Goal: Complete application form

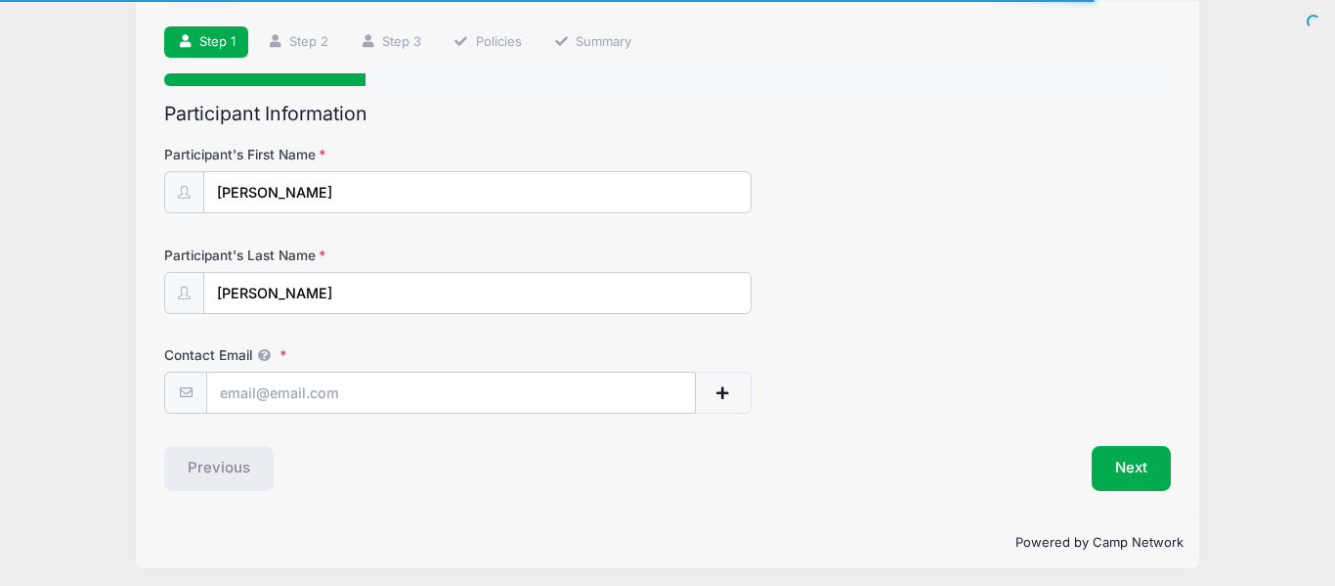
scroll to position [130, 0]
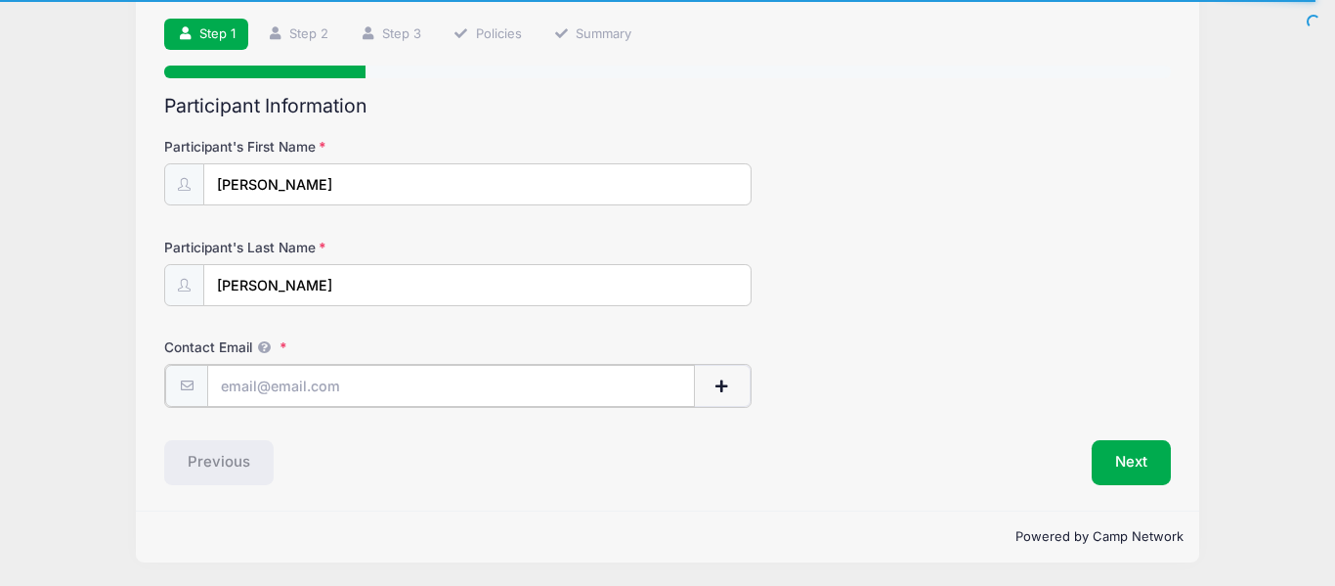
click at [634, 391] on input "Contact Email" at bounding box center [451, 386] width 488 height 42
click at [305, 391] on input "Contact Email" at bounding box center [451, 386] width 488 height 42
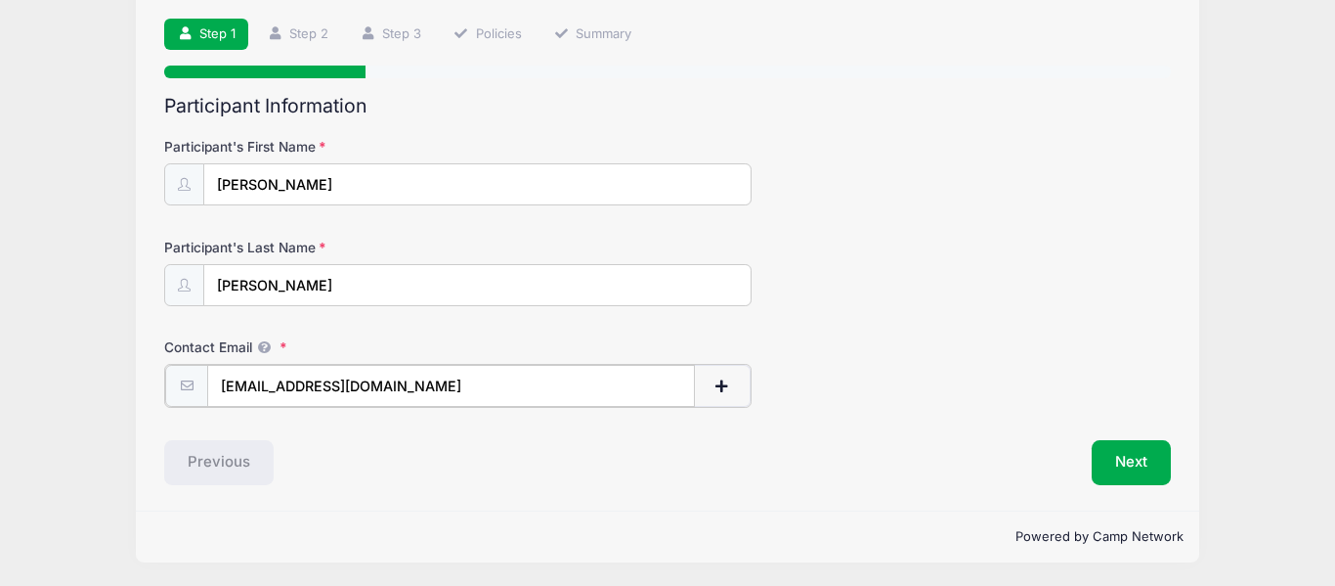
type input "[EMAIL_ADDRESS][DOMAIN_NAME]"
click at [609, 468] on div "Previous" at bounding box center [410, 460] width 513 height 45
click at [1115, 458] on button "Next" at bounding box center [1131, 460] width 79 height 45
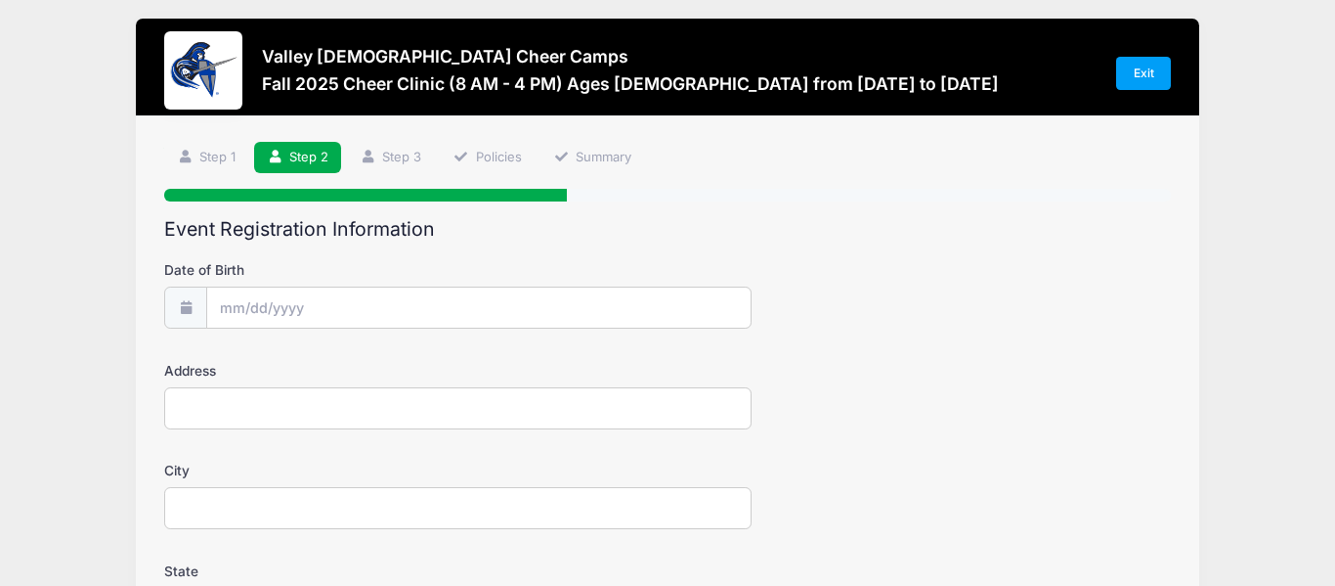
scroll to position [0, 0]
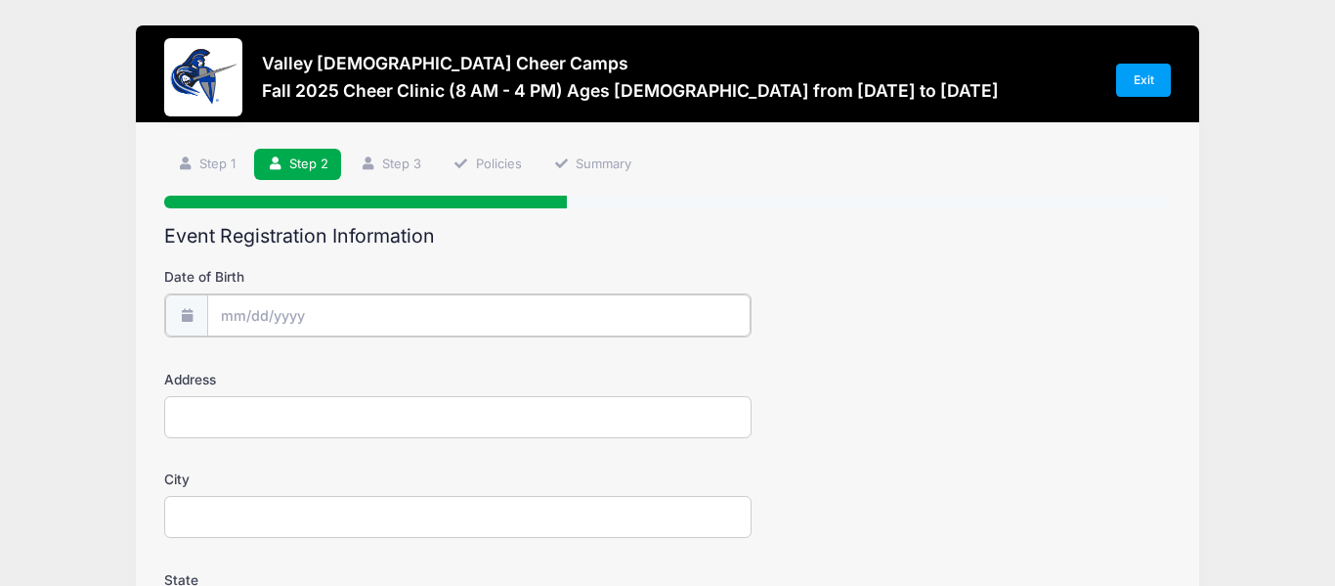
click at [661, 318] on input "Date of Birth" at bounding box center [478, 315] width 543 height 42
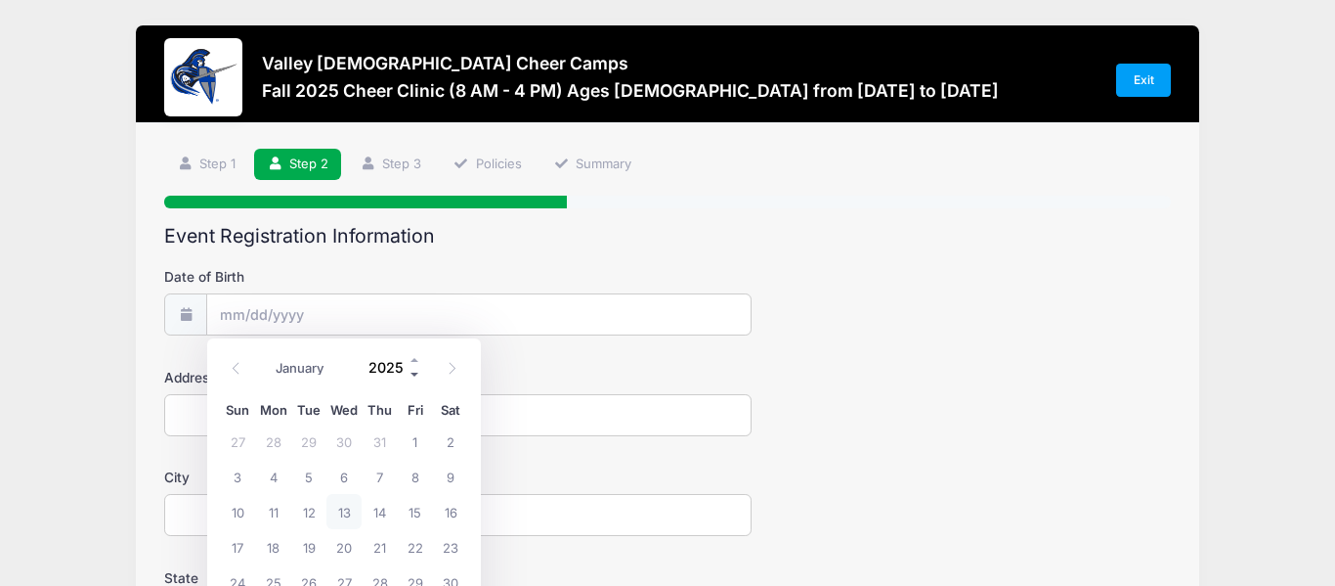
click at [413, 371] on span at bounding box center [416, 374] width 14 height 15
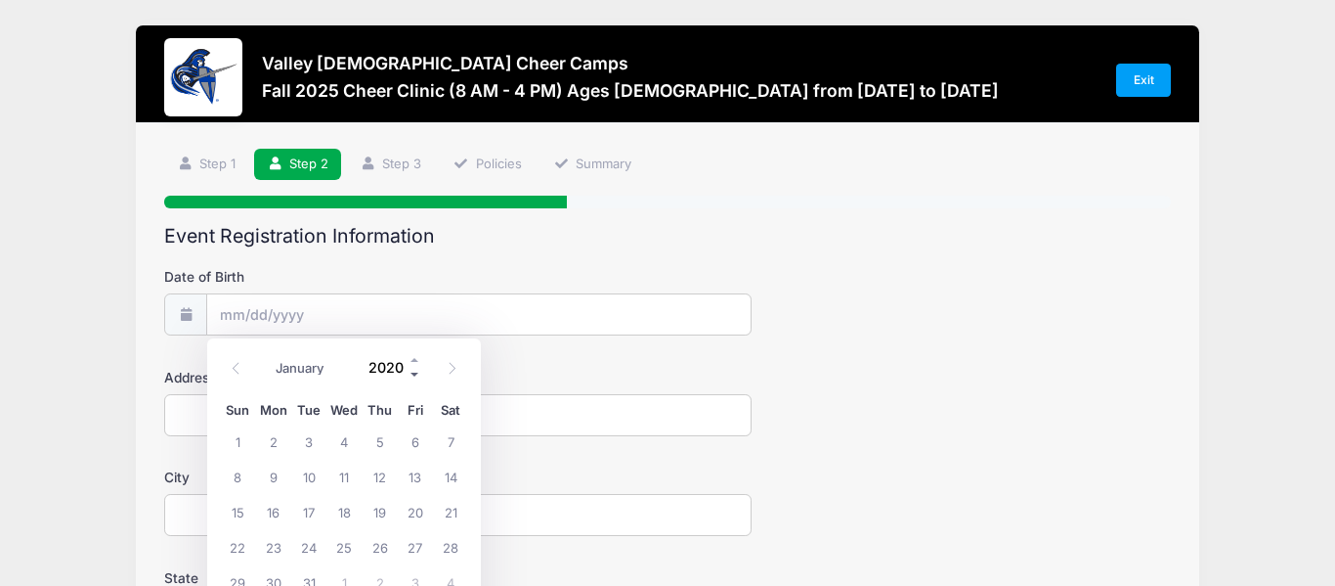
click at [413, 371] on span at bounding box center [416, 374] width 14 height 15
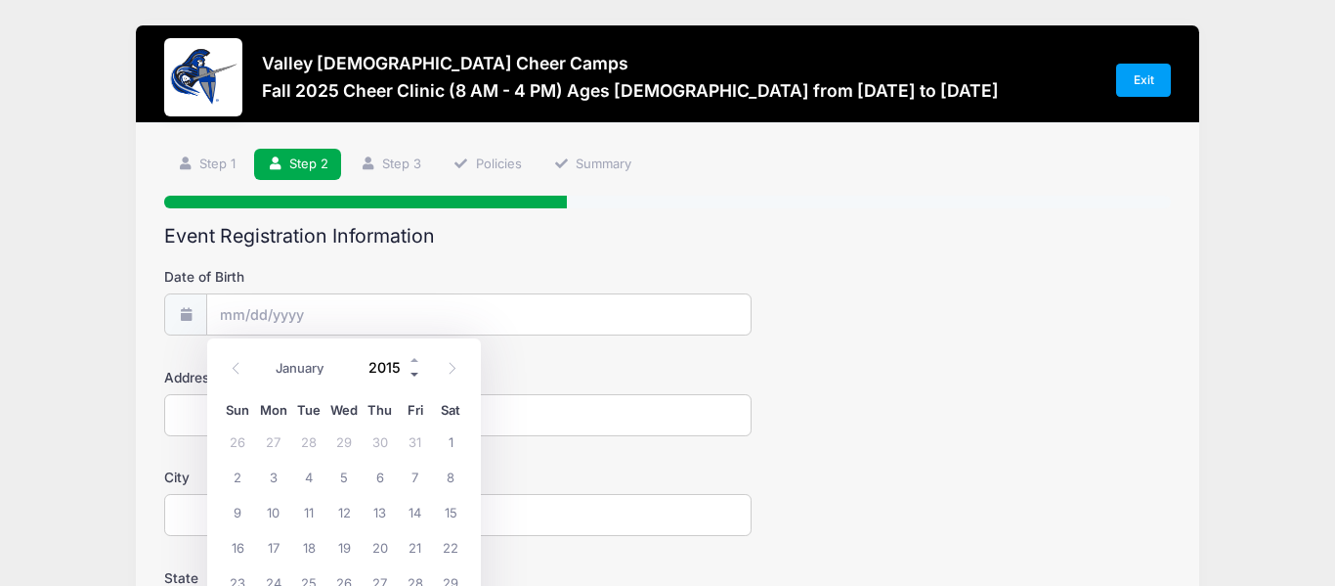
click at [413, 371] on span at bounding box center [416, 374] width 14 height 15
type input "2013"
click at [322, 366] on select "January February March April May June July August September October November De…" at bounding box center [309, 367] width 87 height 25
select select "8"
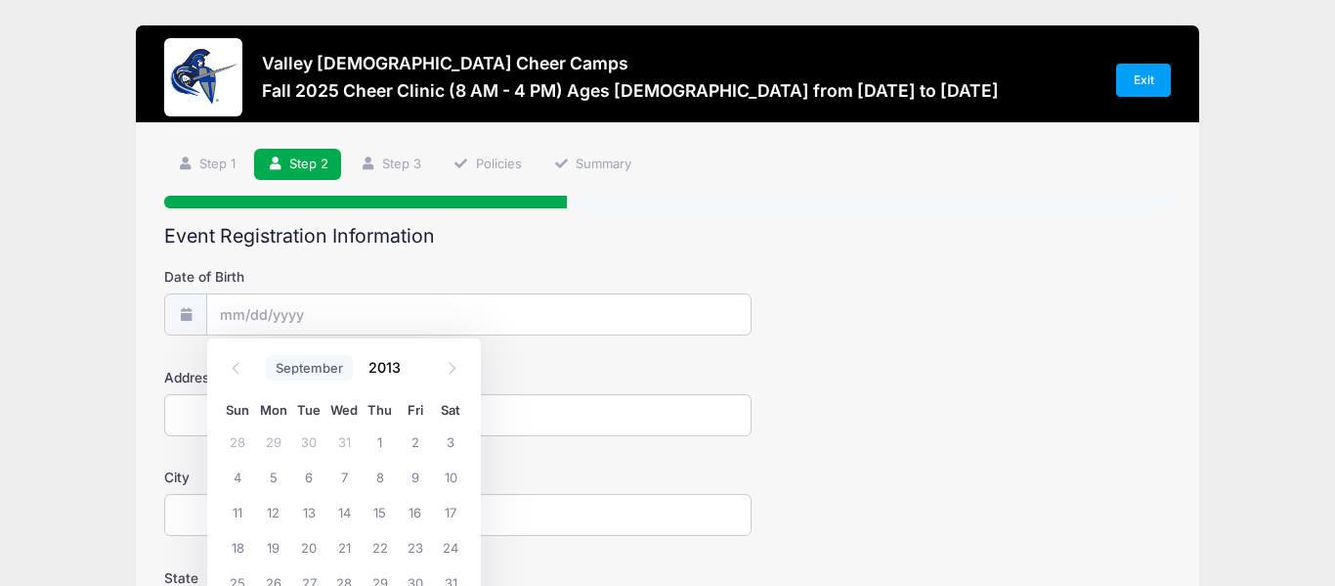
click at [266, 355] on select "January February March April May June July August September October November De…" at bounding box center [309, 367] width 87 height 25
click at [413, 517] on span "20" at bounding box center [415, 511] width 35 height 35
type input "[DATE]"
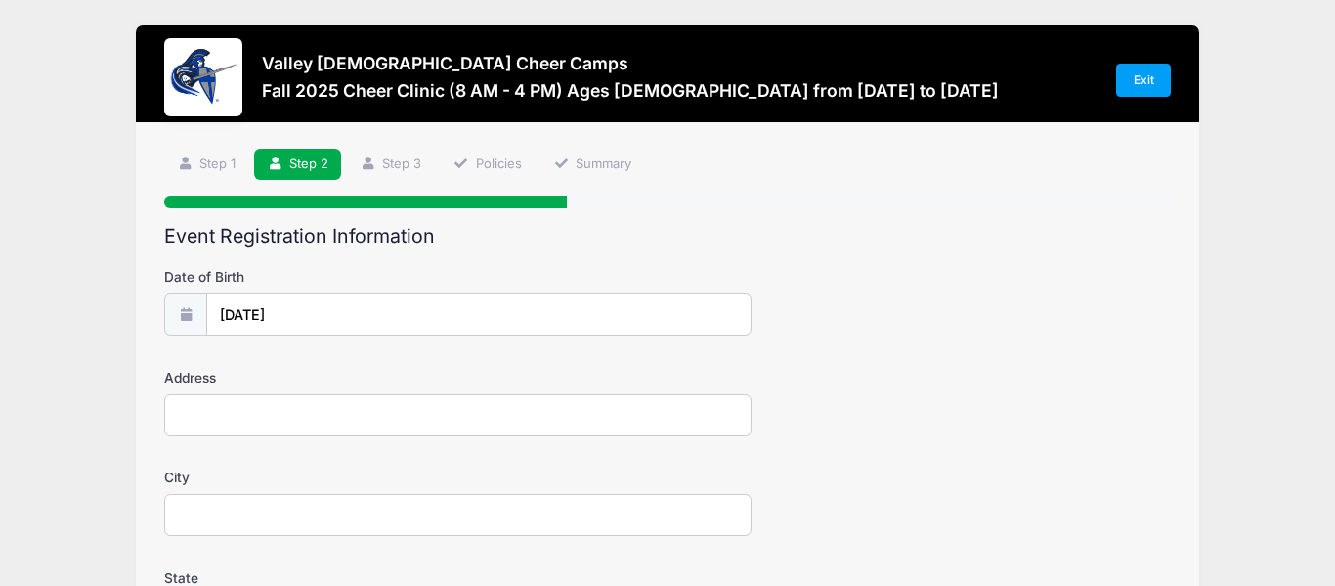
click at [404, 416] on input "Address" at bounding box center [458, 415] width 588 height 42
type input "[STREET_ADDRESS][PERSON_NAME]"
type input "Mesa"
select select "AZ"
type input "85209"
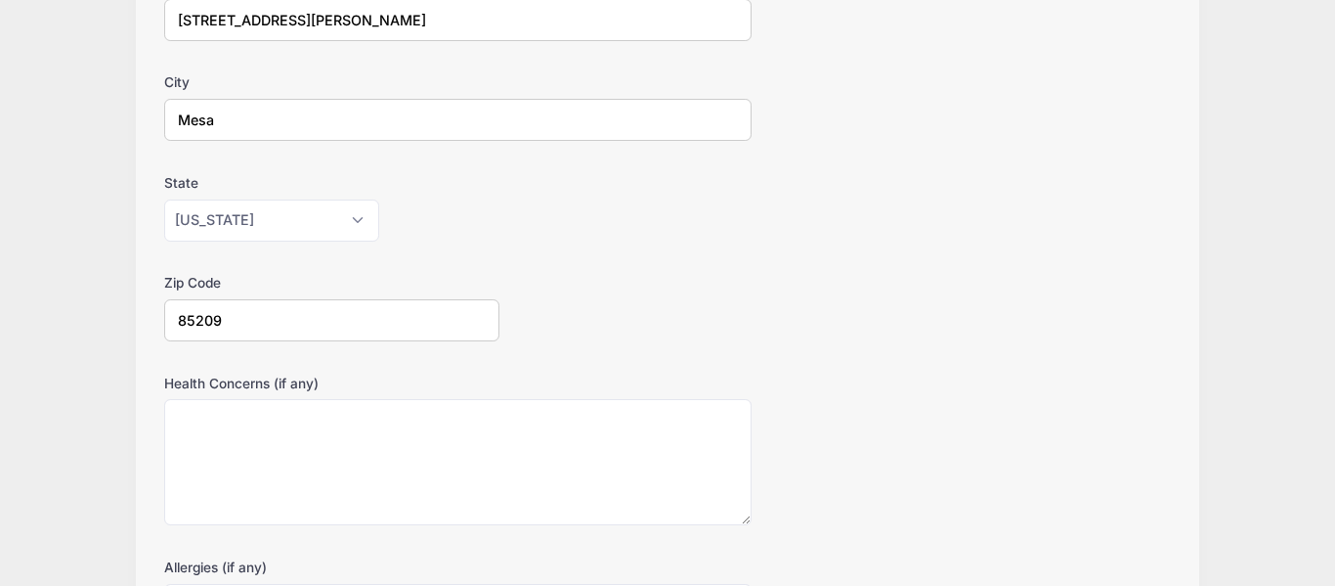
scroll to position [396, 0]
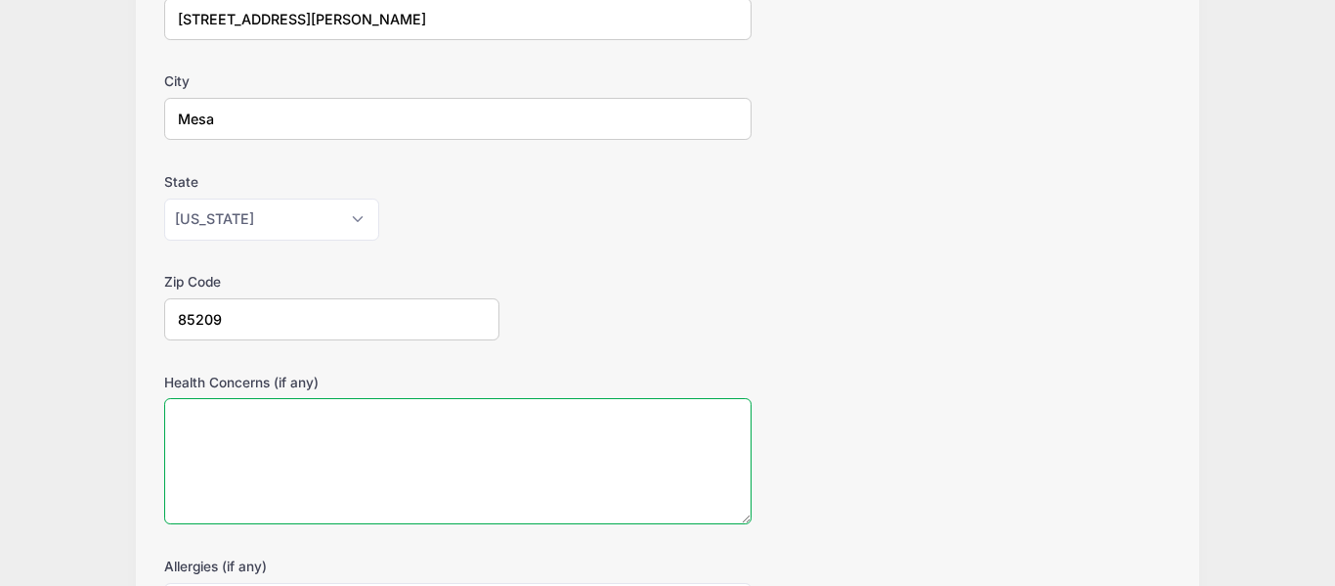
click at [376, 418] on textarea "Health Concerns (if any)" at bounding box center [458, 461] width 588 height 126
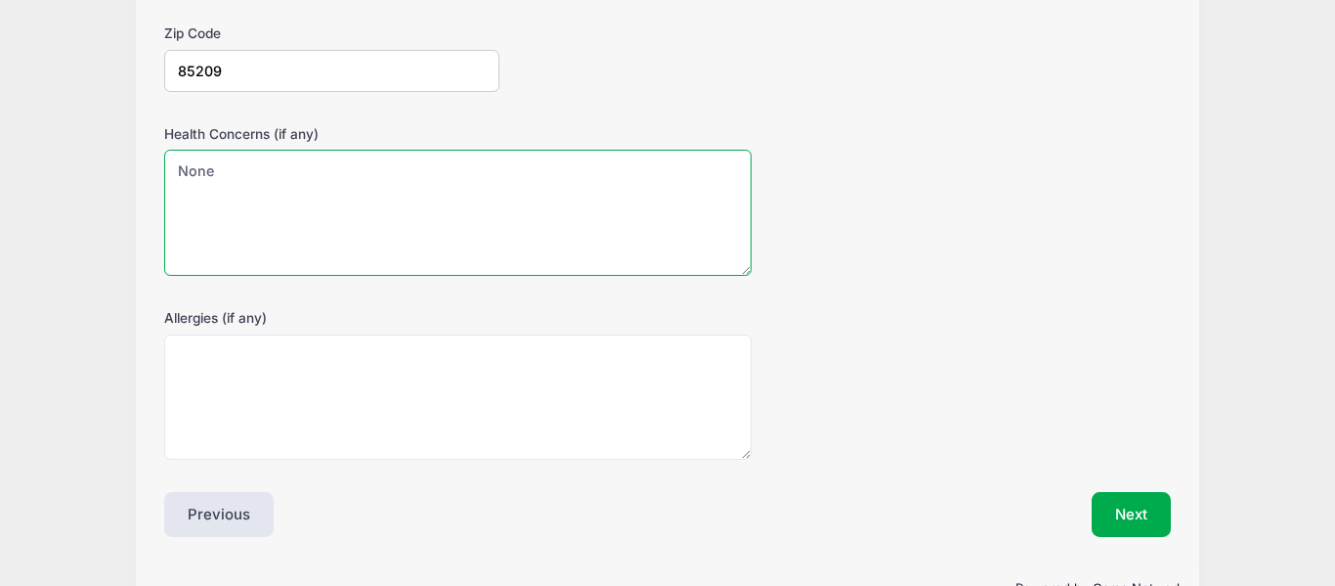
scroll to position [698, 0]
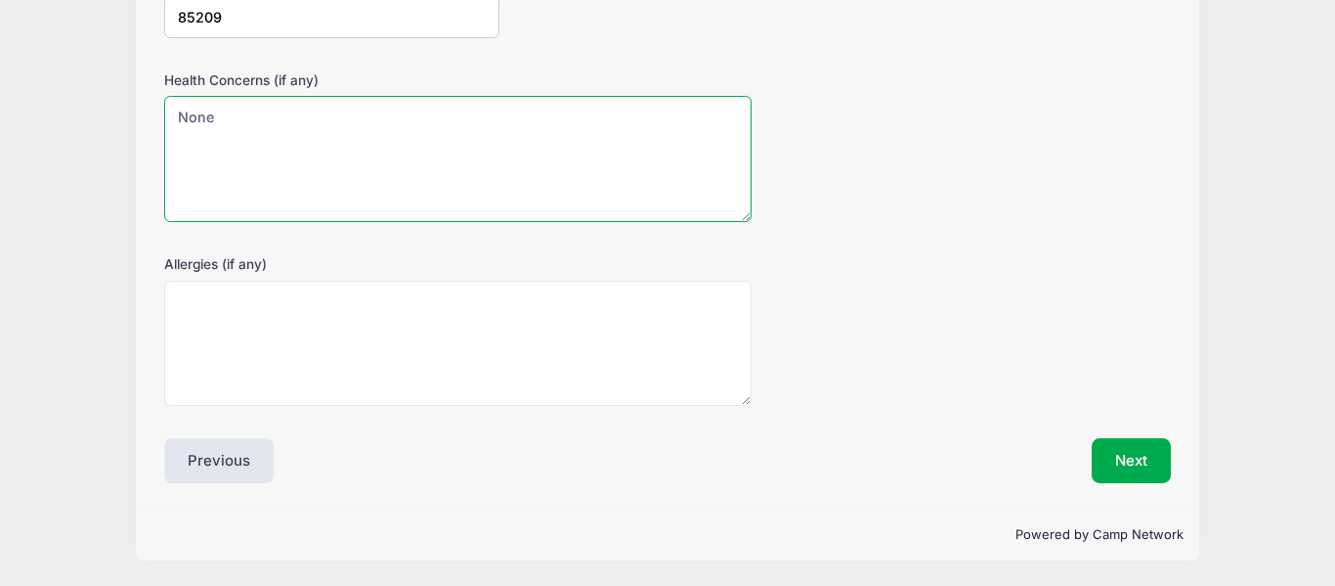
type textarea "None"
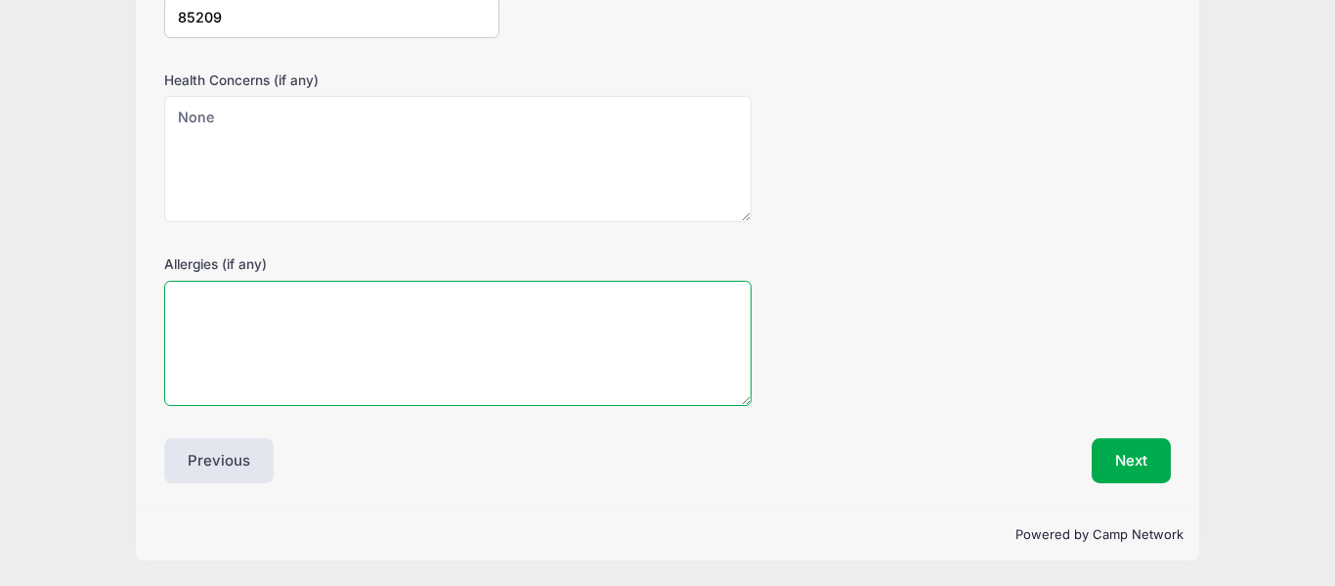
click at [215, 303] on textarea "Allergies (if any)" at bounding box center [458, 344] width 588 height 126
click at [445, 297] on textarea "None" at bounding box center [458, 344] width 588 height 126
type textarea "None known"
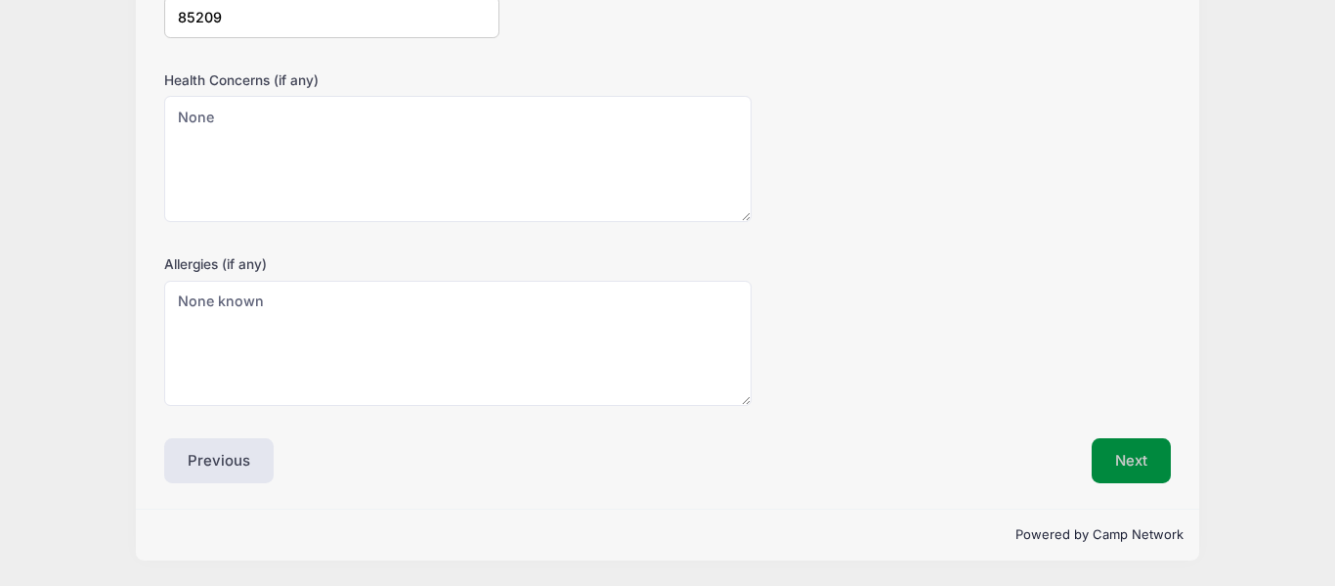
click at [1111, 452] on button "Next" at bounding box center [1131, 460] width 79 height 45
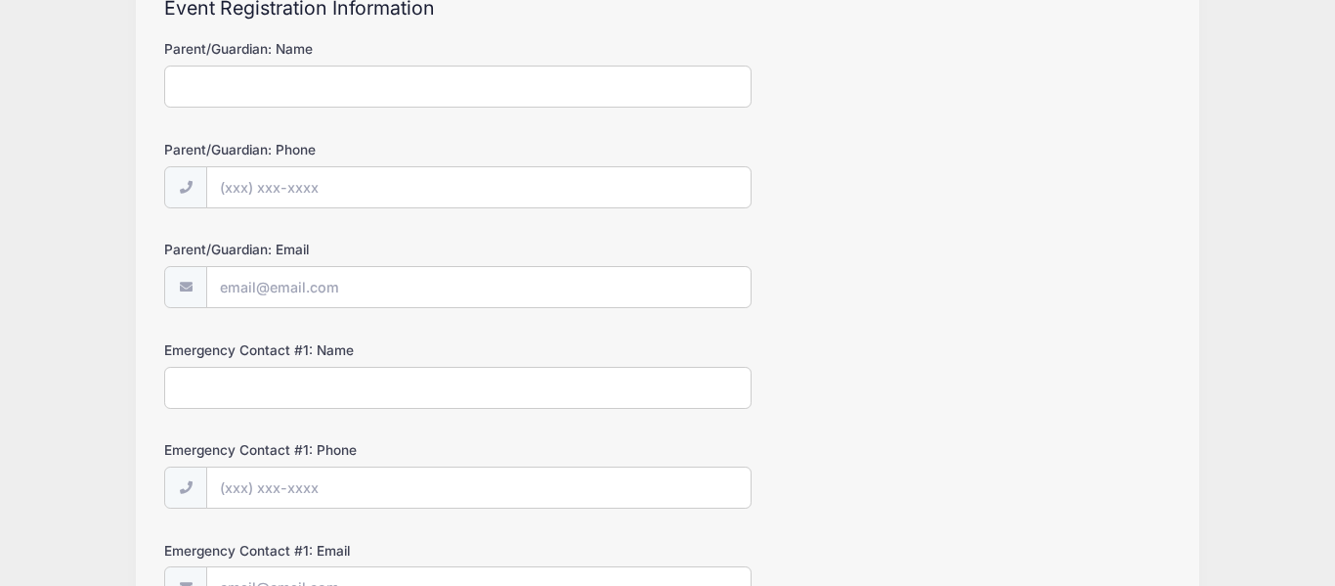
scroll to position [0, 0]
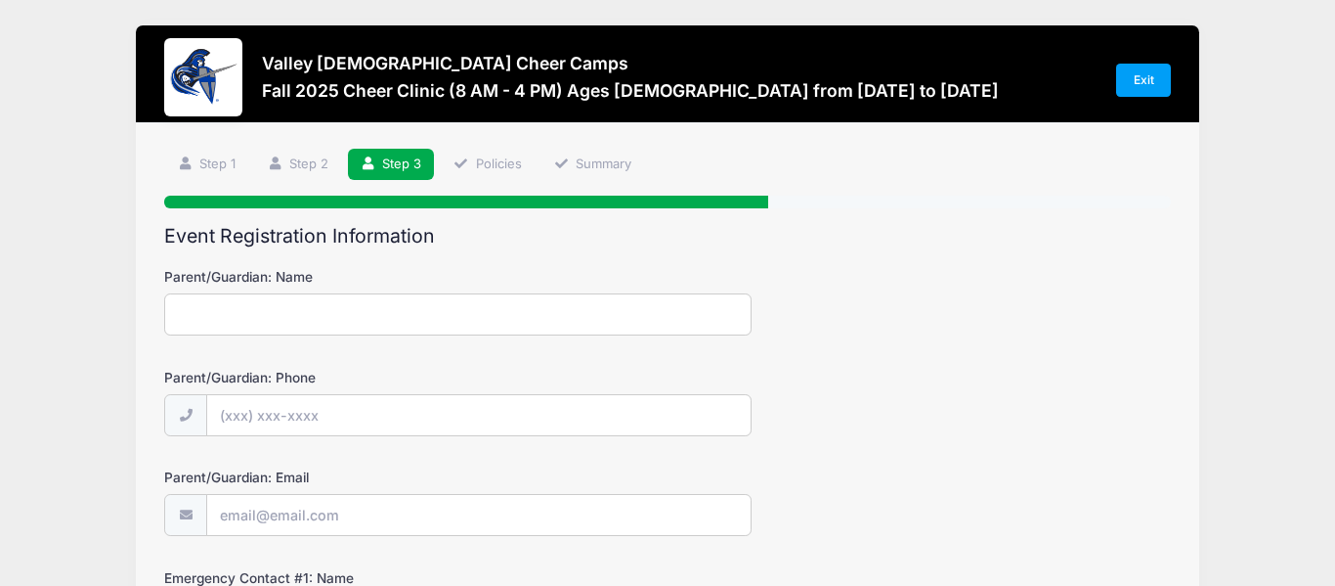
click at [717, 323] on input "Parent/Guardian: Name" at bounding box center [458, 314] width 588 height 42
type input "[PERSON_NAME]"
click at [572, 413] on input "Parent/Guardian: Phone" at bounding box center [478, 416] width 543 height 42
type input "[PHONE_NUMBER]"
type input "[EMAIL_ADDRESS][DOMAIN_NAME]"
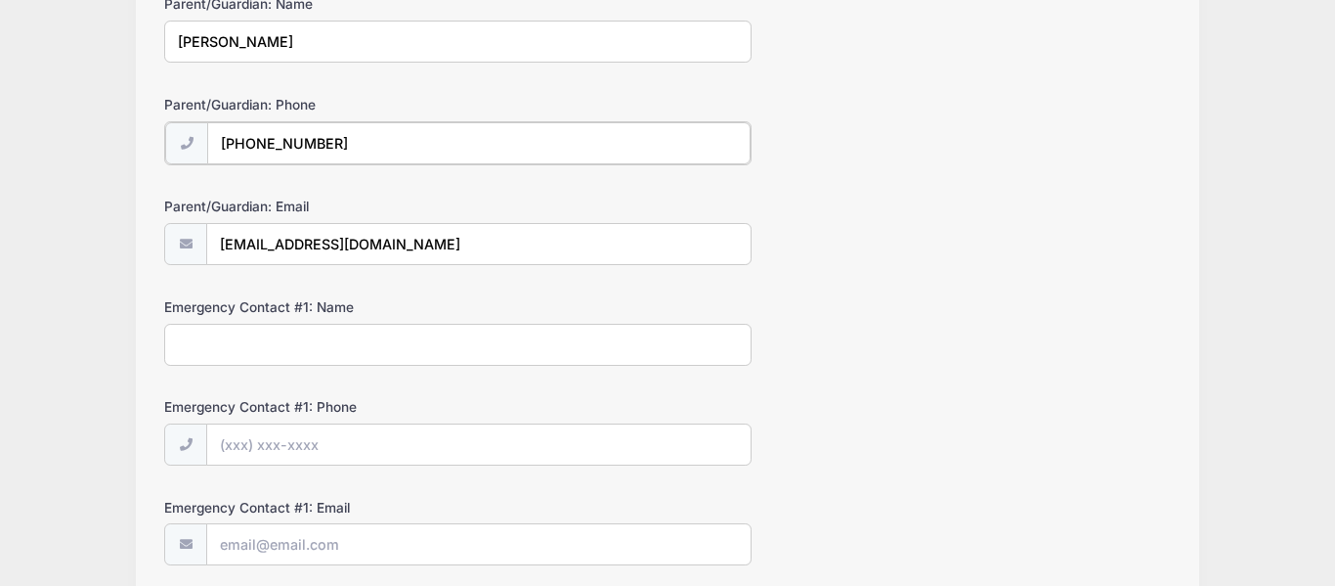
scroll to position [274, 0]
click at [393, 350] on input "Emergency Contact #1: Name" at bounding box center [458, 342] width 588 height 42
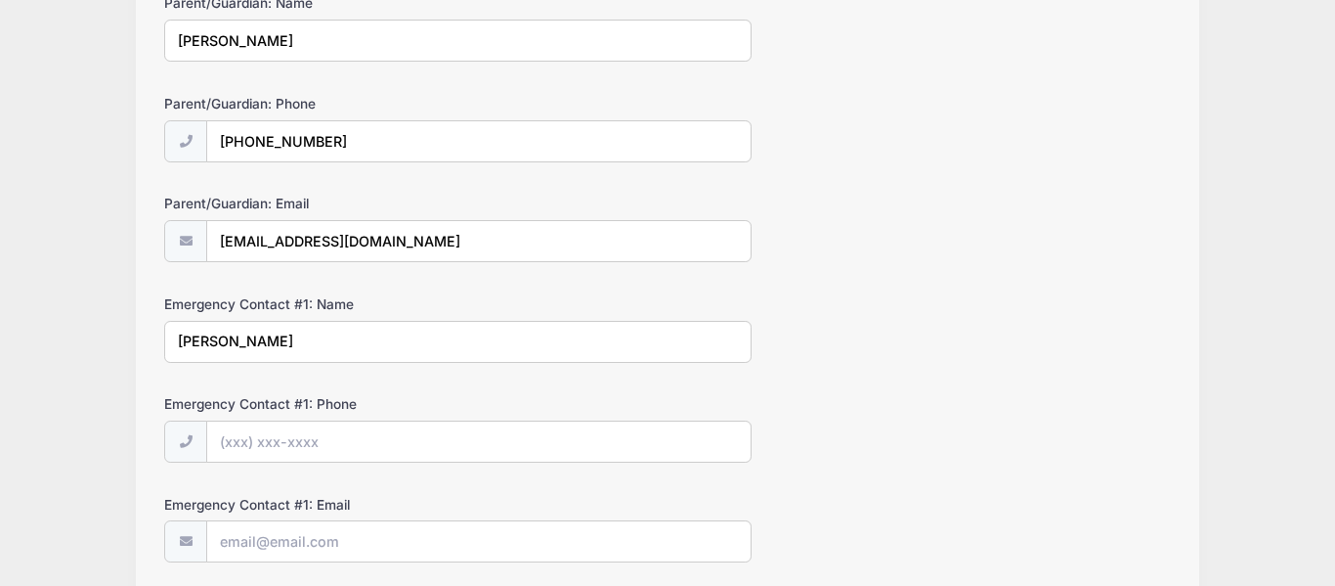
type input "[PERSON_NAME]"
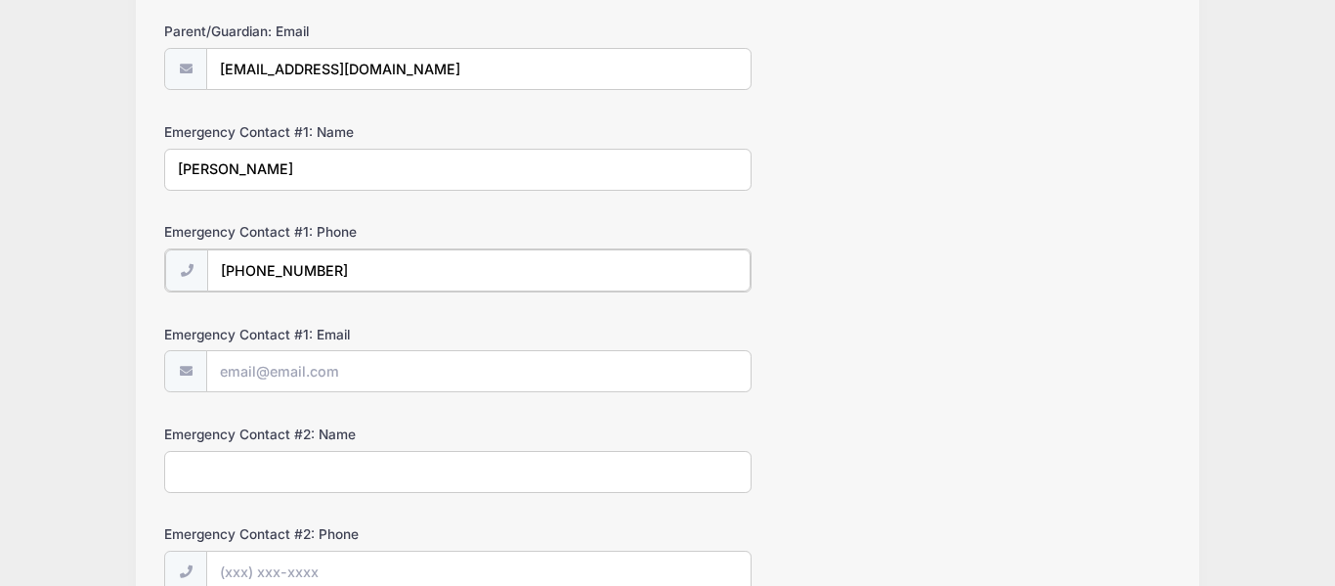
scroll to position [447, 0]
type input "[PHONE_NUMBER]"
click at [321, 363] on input "Emergency Contact #1: Email" at bounding box center [478, 369] width 543 height 42
type input "[EMAIL_ADDRESS][DOMAIN_NAME]"
click at [263, 465] on input "Emergency Contact #2: Name" at bounding box center [458, 469] width 588 height 42
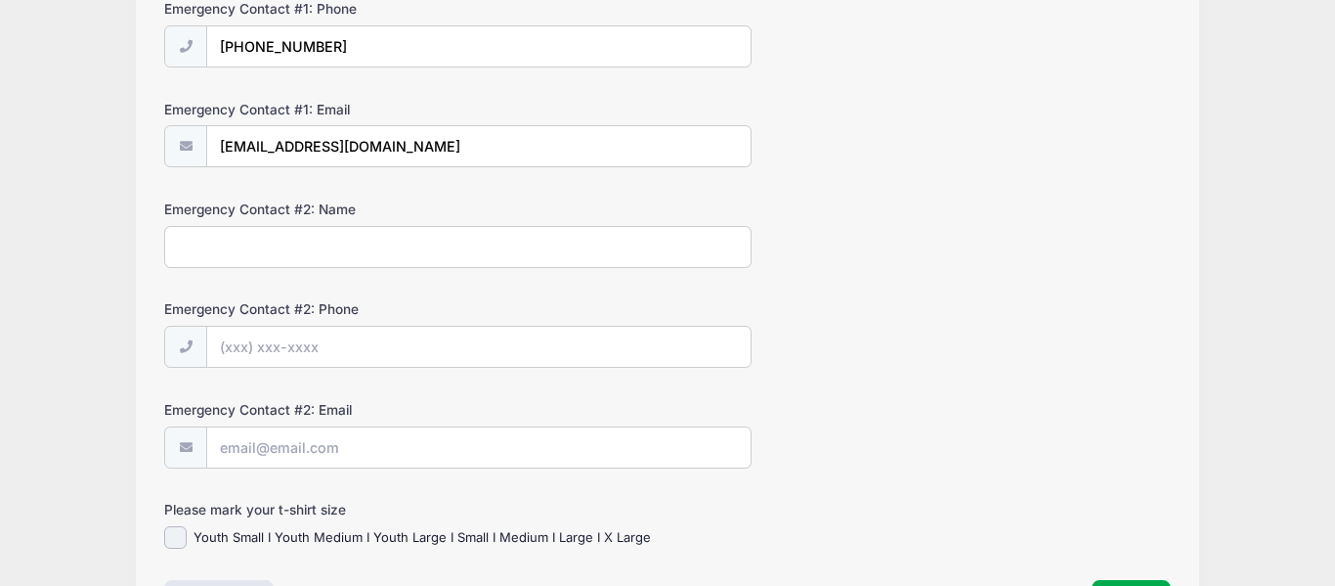
scroll to position [673, 0]
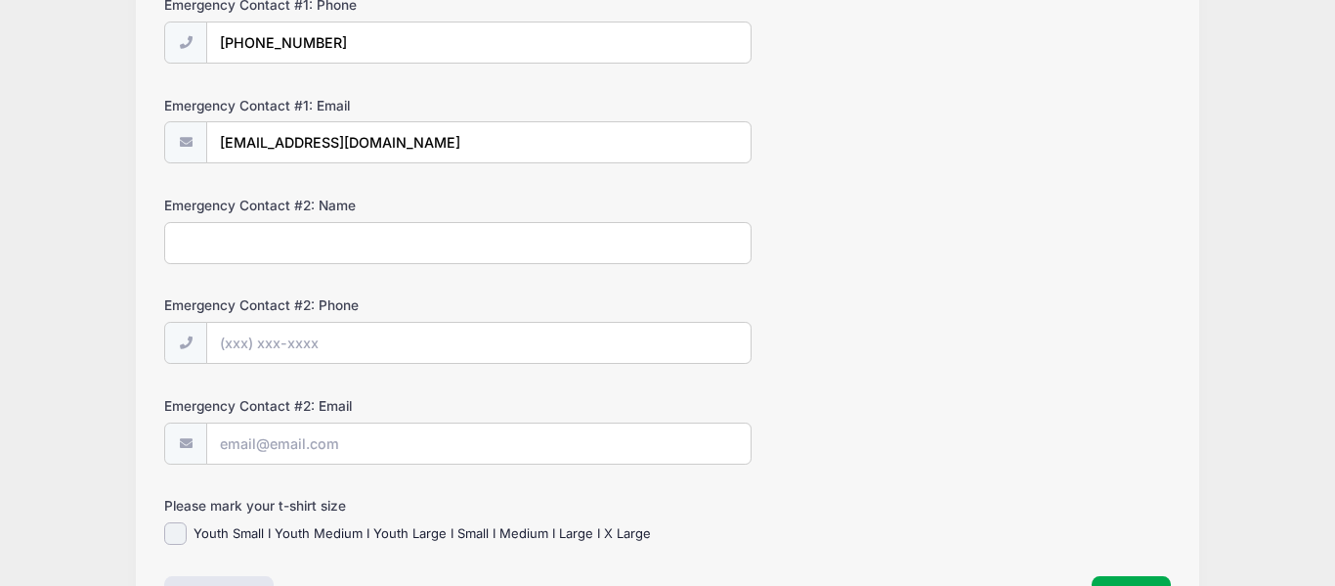
click at [325, 240] on input "Emergency Contact #2: Name" at bounding box center [458, 243] width 588 height 42
type input "[PERSON_NAME]"
click at [279, 350] on input "Emergency Contact #2: Phone" at bounding box center [478, 344] width 543 height 42
type input "[PHONE_NUMBER]"
click at [260, 449] on input "Emergency Contact #2: Email" at bounding box center [478, 444] width 543 height 42
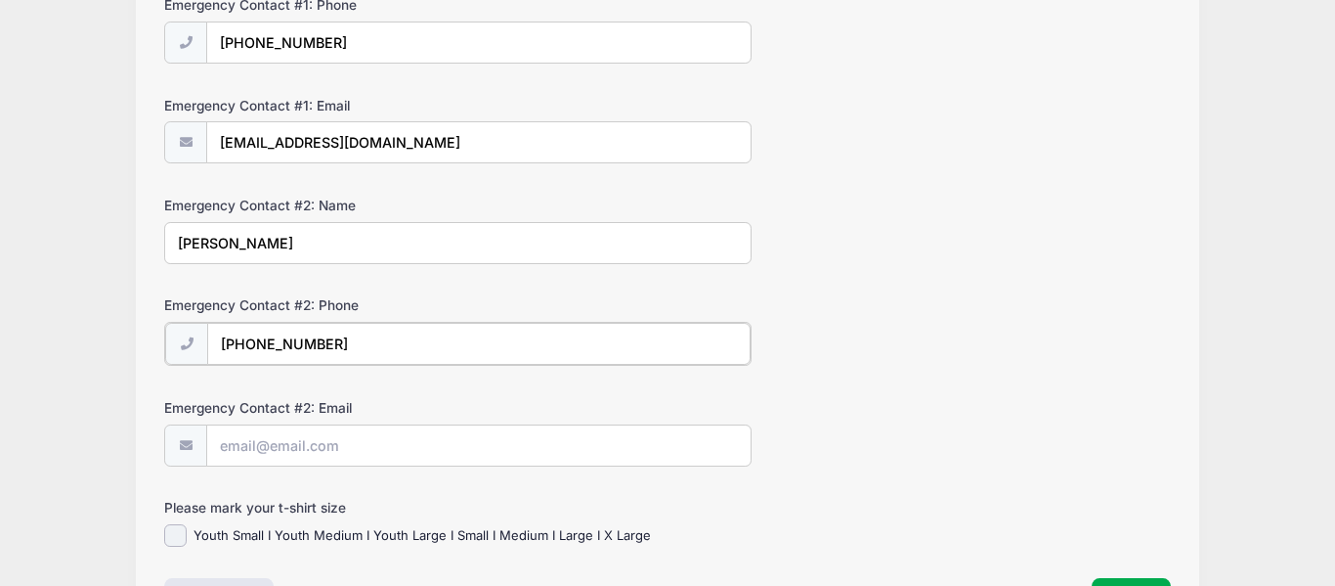
click at [558, 343] on input "[PHONE_NUMBER]" at bounding box center [478, 344] width 543 height 42
click at [404, 444] on input "Emergency Contact #2: Email" at bounding box center [478, 444] width 543 height 42
type input "j"
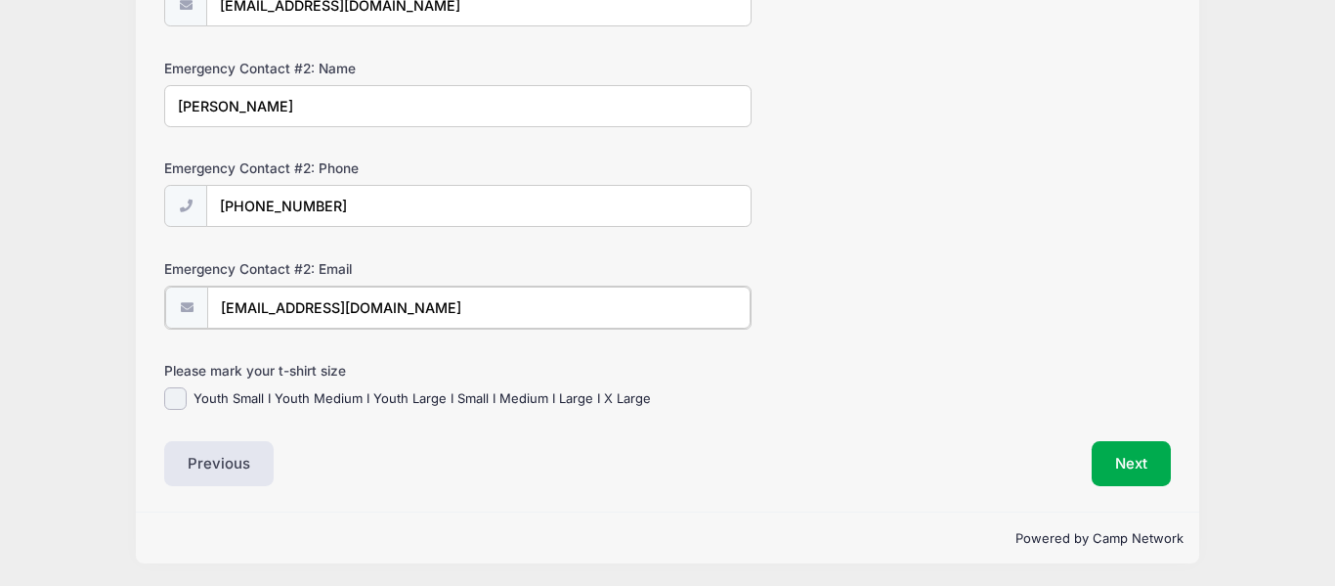
scroll to position [812, 0]
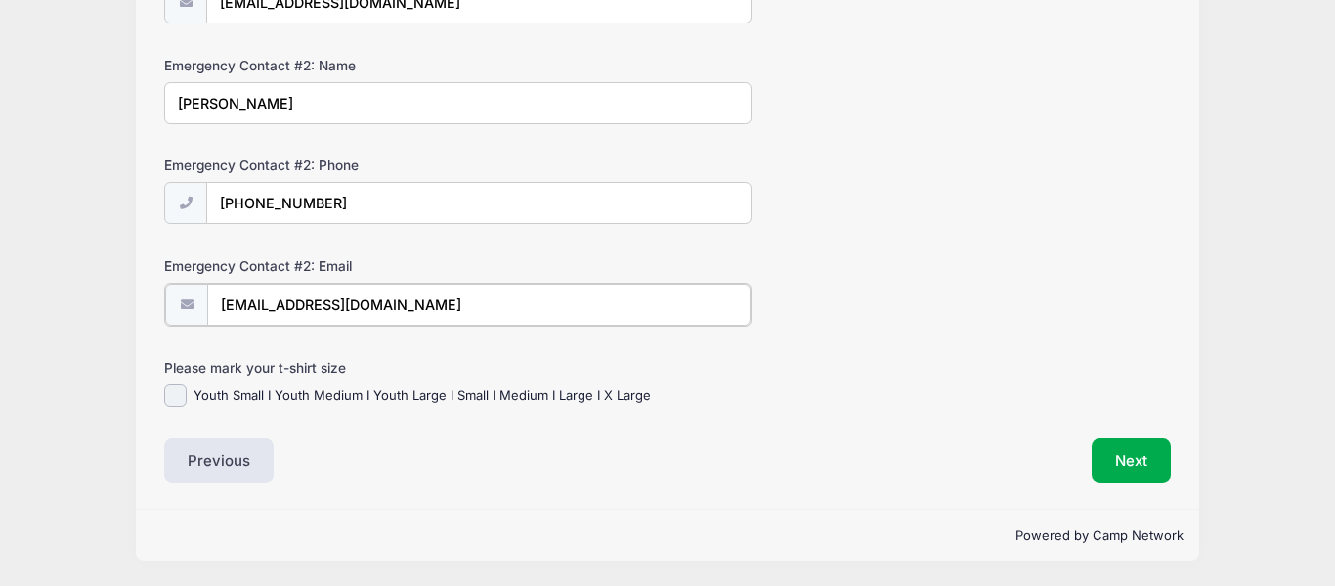
type input "[EMAIL_ADDRESS][DOMAIN_NAME]"
click at [169, 393] on input "Youth Small I Youth Medium I Youth Large I Small I Medium I Large I X Large" at bounding box center [175, 395] width 22 height 22
click at [473, 396] on label "Youth Small I Youth Medium I Youth Large I Small I Medium I Large I X Large" at bounding box center [423, 396] width 458 height 20
click at [187, 396] on input "Youth Small I Youth Medium I Youth Large I Small I Medium I Large I X Large" at bounding box center [175, 395] width 22 height 22
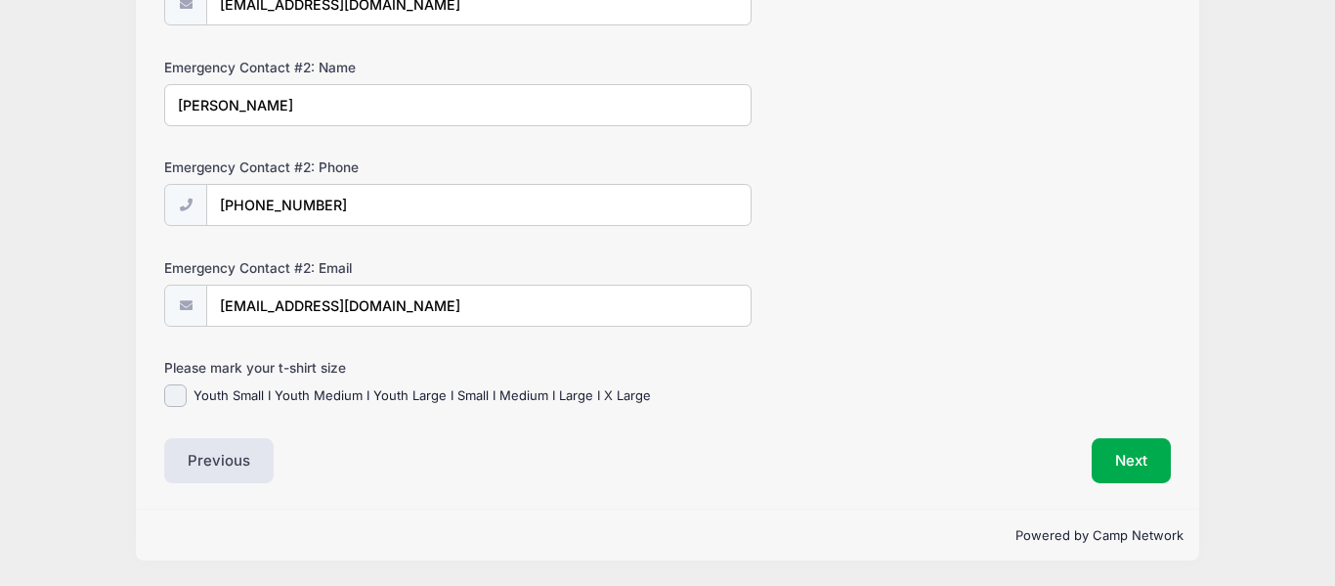
click at [473, 396] on label "Youth Small I Youth Medium I Youth Large I Small I Medium I Large I X Large" at bounding box center [423, 396] width 458 height 20
click at [187, 396] on input "Youth Small I Youth Medium I Youth Large I Small I Medium I Large I X Large" at bounding box center [175, 395] width 22 height 22
click at [473, 393] on label "Youth Small I Youth Medium I Youth Large I Small I Medium I Large I X Large" at bounding box center [423, 396] width 458 height 20
click at [187, 393] on input "Youth Small I Youth Medium I Youth Large I Small I Medium I Large I X Large" at bounding box center [175, 395] width 22 height 22
click at [171, 398] on input "Youth Small I Youth Medium I Youth Large I Small I Medium I Large I X Large" at bounding box center [175, 395] width 22 height 22
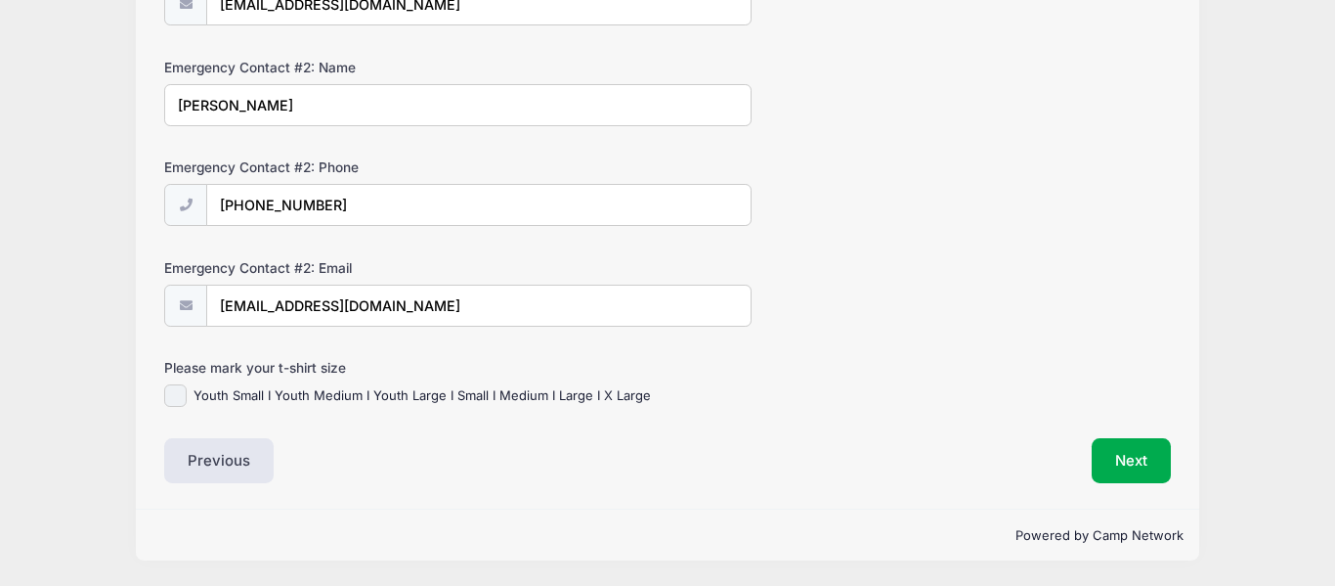
checkbox input "true"
click at [1117, 466] on button "Next" at bounding box center [1131, 460] width 79 height 45
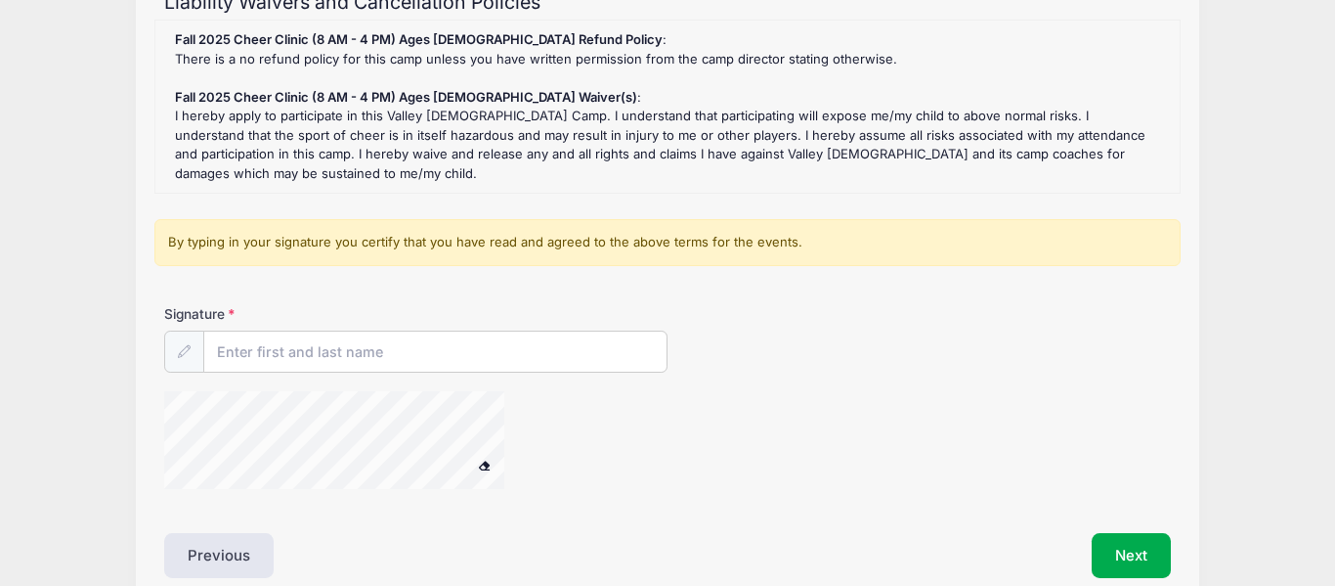
scroll to position [238, 0]
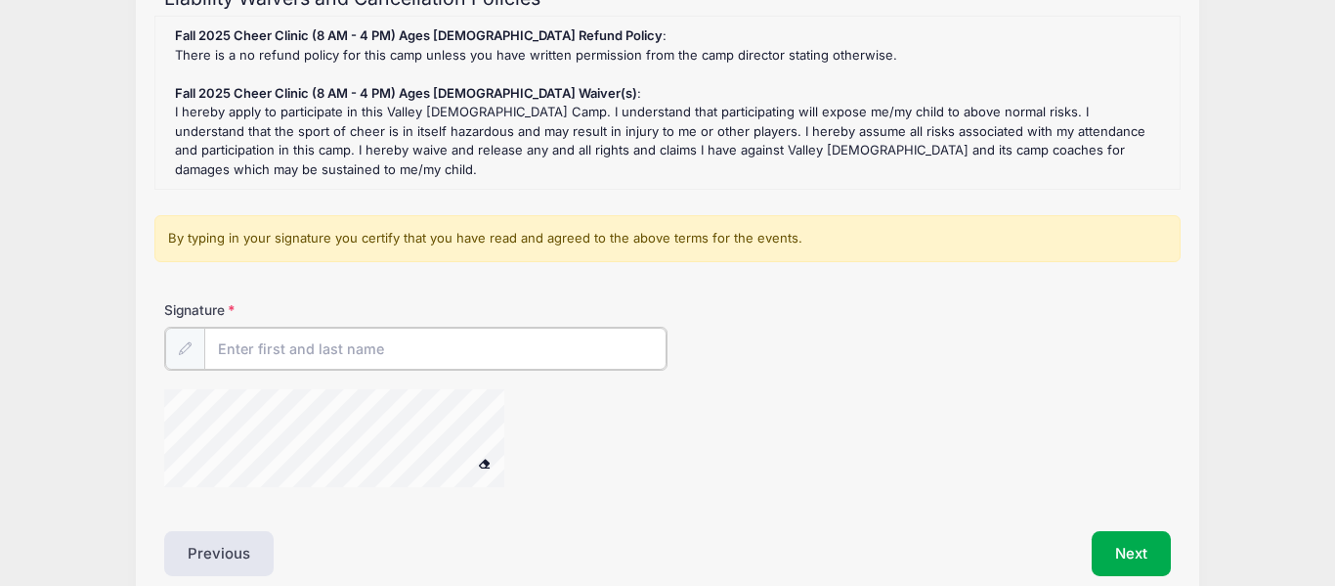
click at [234, 327] on input "Signature" at bounding box center [435, 348] width 462 height 42
type input "[PERSON_NAME]"
click at [1116, 534] on button "Next" at bounding box center [1131, 551] width 79 height 45
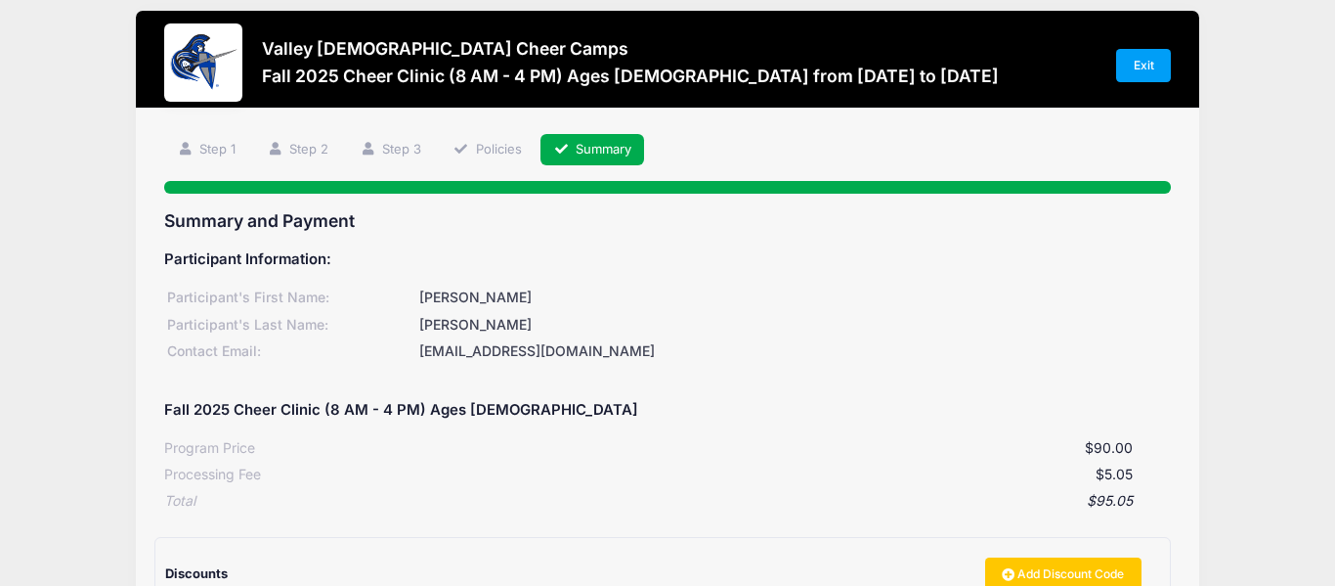
scroll to position [8, 0]
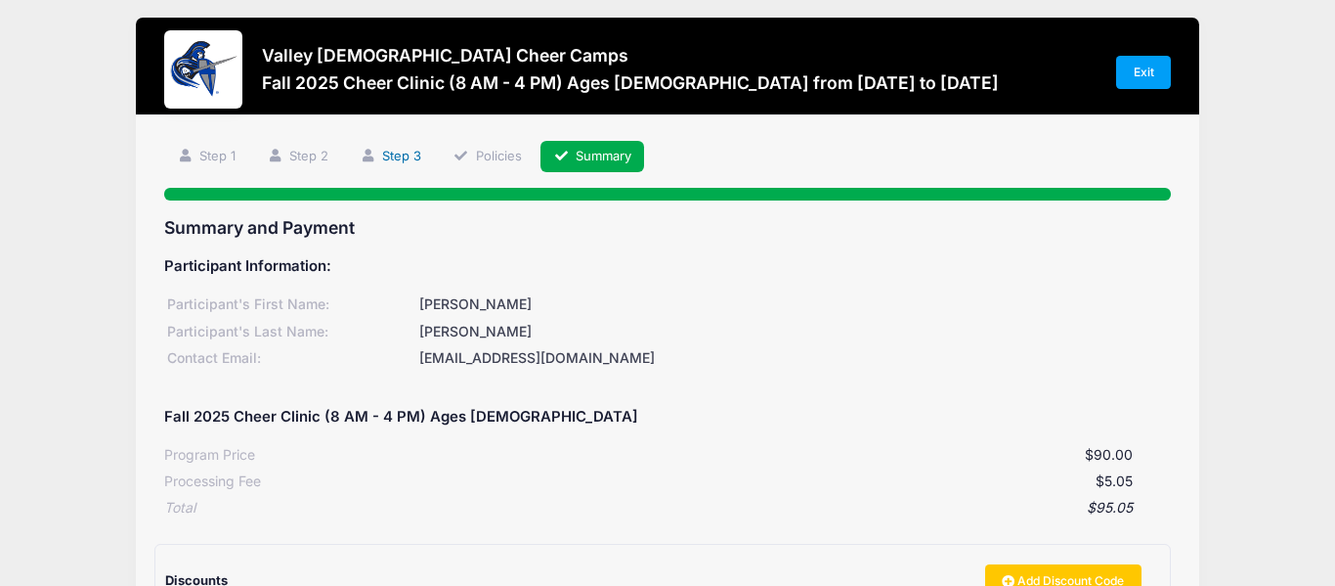
click at [415, 157] on link "Step 3" at bounding box center [391, 157] width 87 height 32
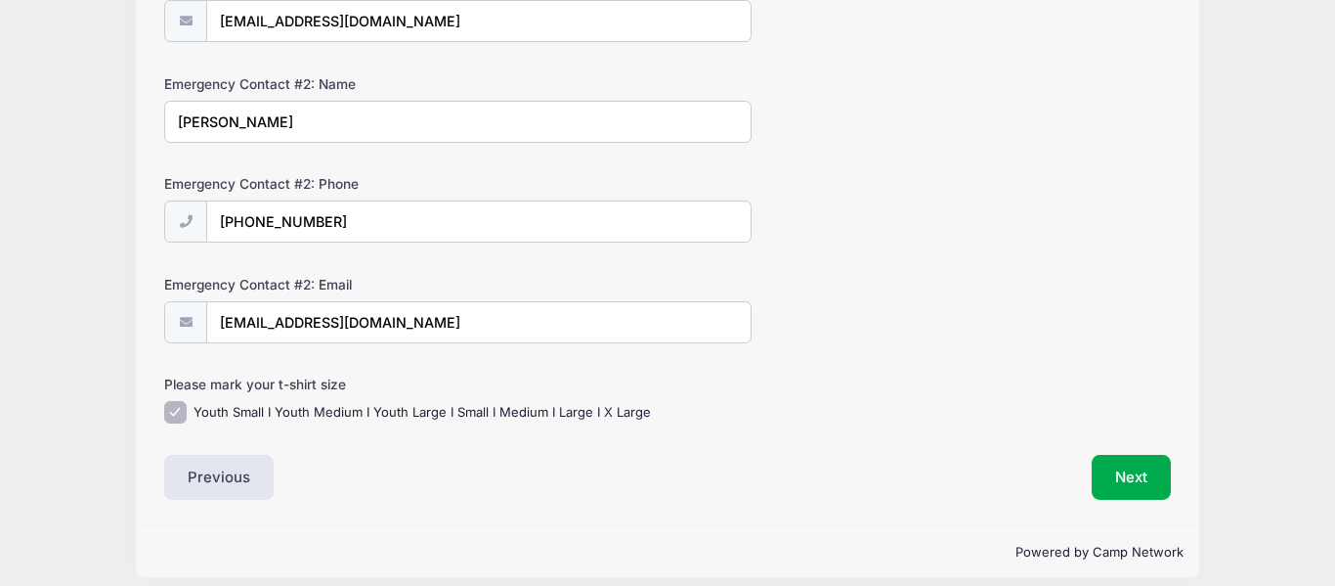
scroll to position [810, 0]
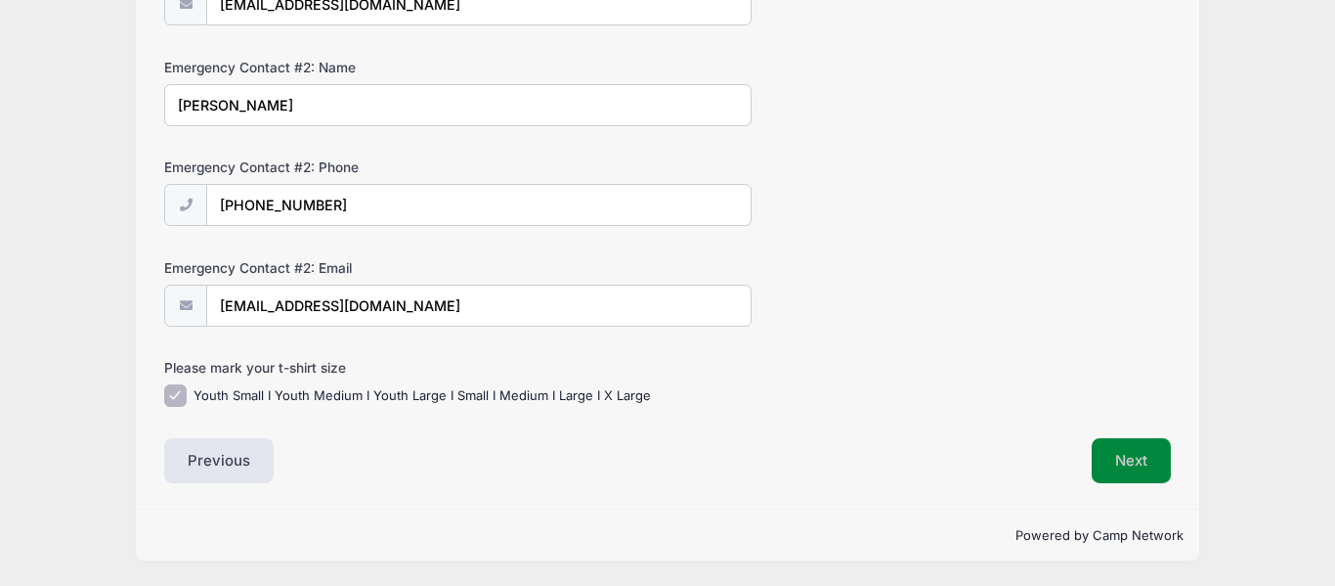
click at [1131, 466] on button "Next" at bounding box center [1131, 460] width 79 height 45
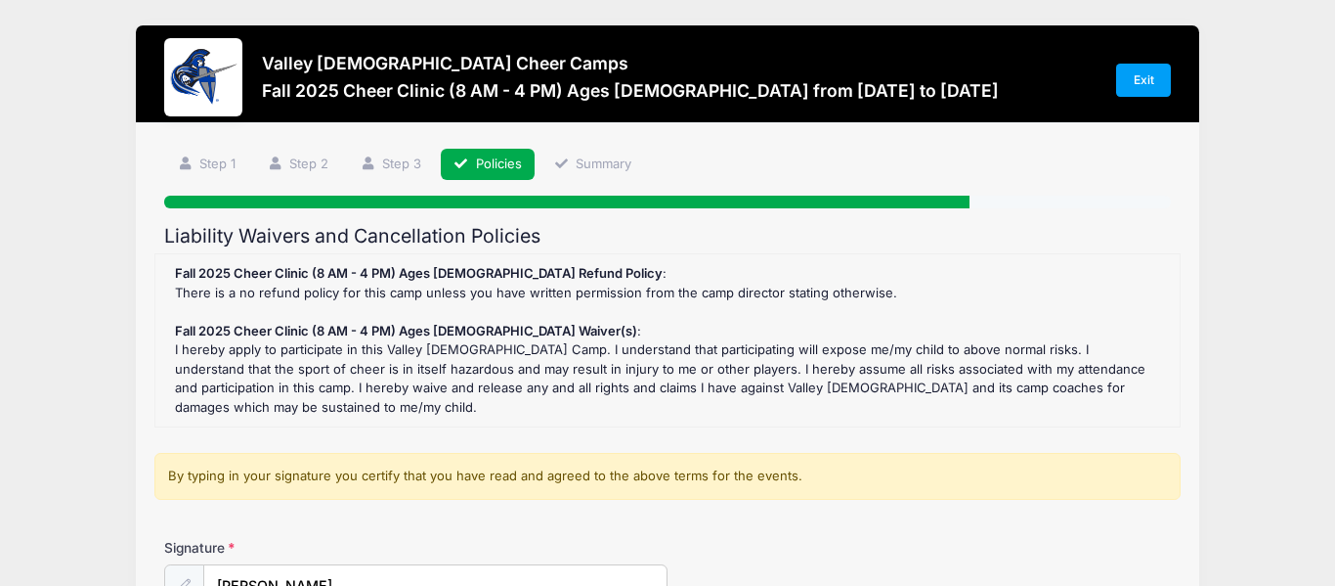
scroll to position [309, 0]
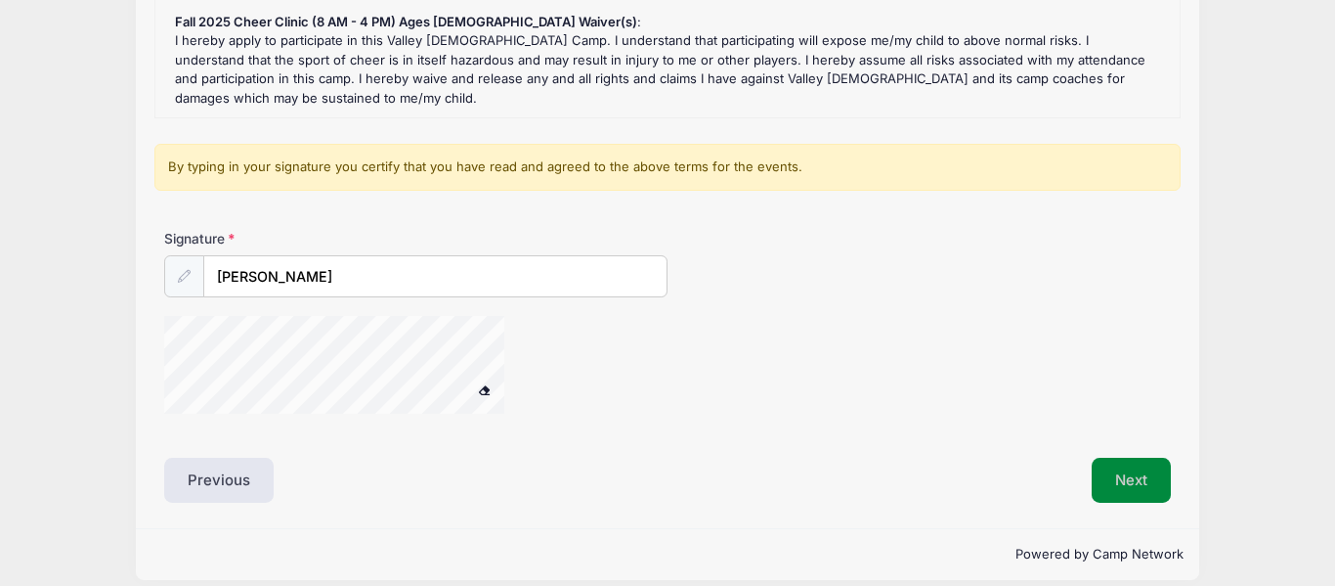
click at [1128, 465] on button "Next" at bounding box center [1131, 480] width 79 height 45
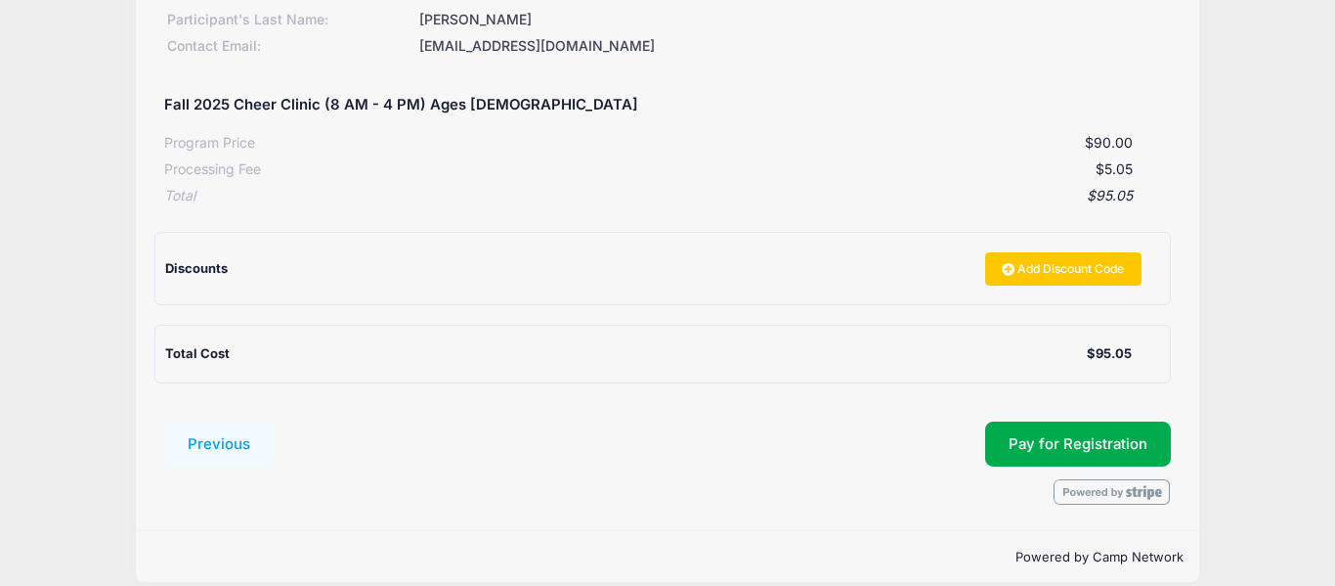
scroll to position [341, 0]
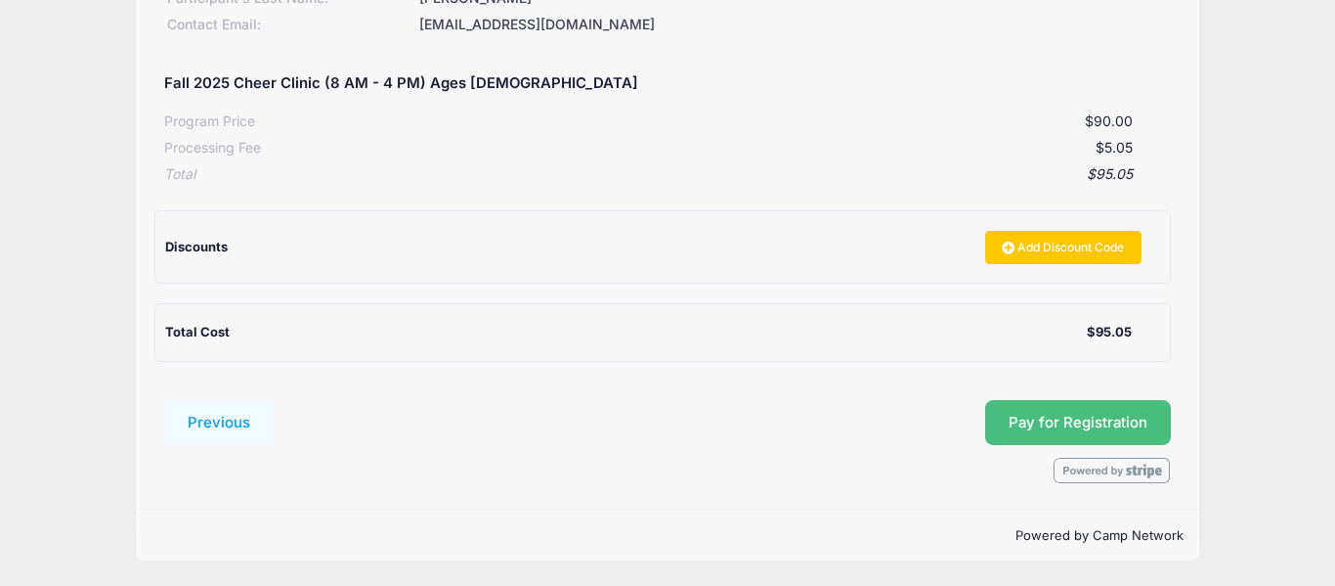
click at [1102, 424] on span "Pay for Registration" at bounding box center [1078, 423] width 139 height 18
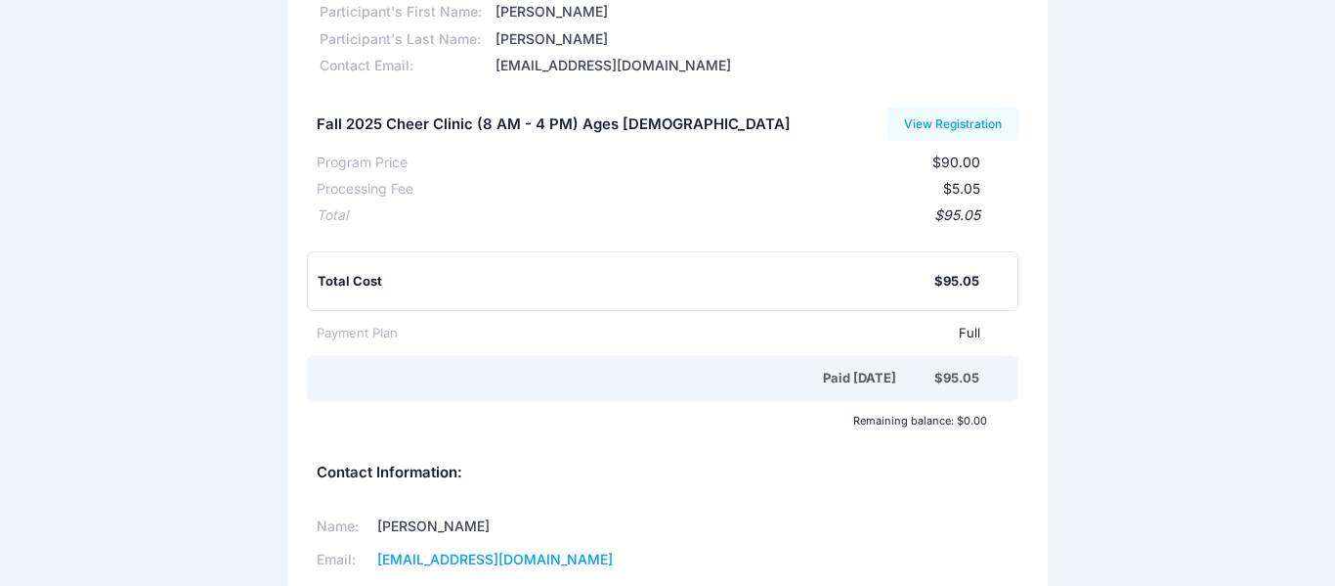
scroll to position [303, 0]
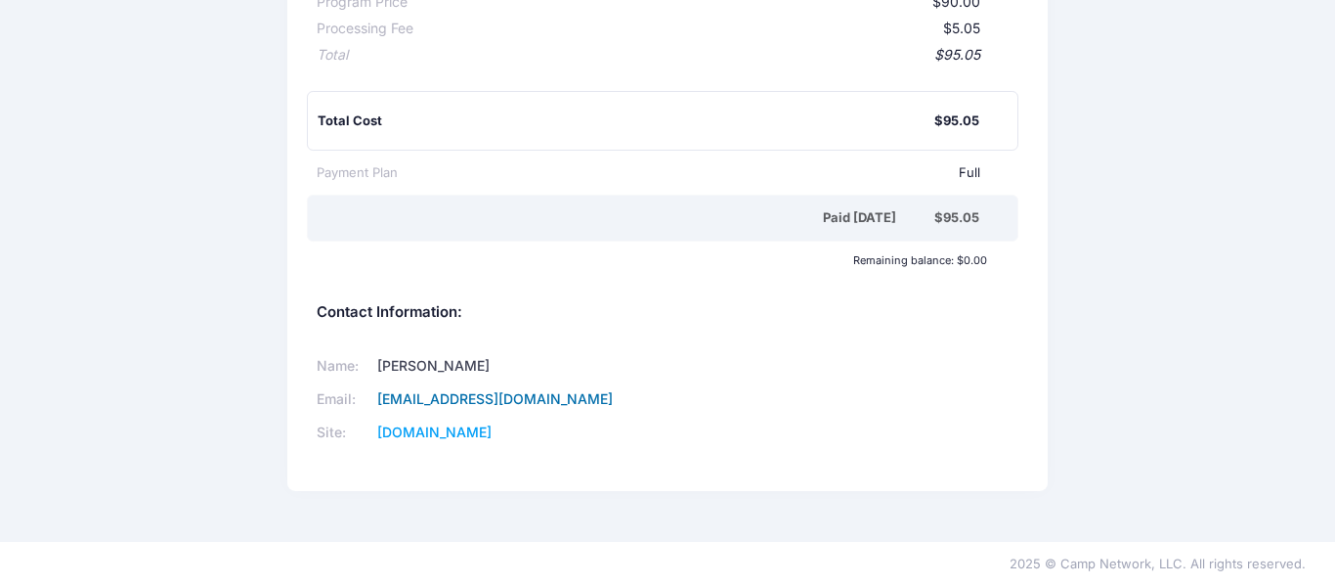
click at [528, 398] on link "[EMAIL_ADDRESS][DOMAIN_NAME]" at bounding box center [495, 398] width 236 height 17
